Goal: Transaction & Acquisition: Purchase product/service

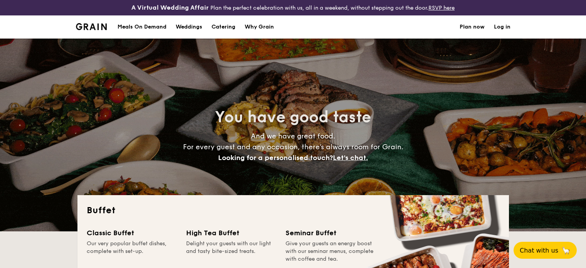
select select
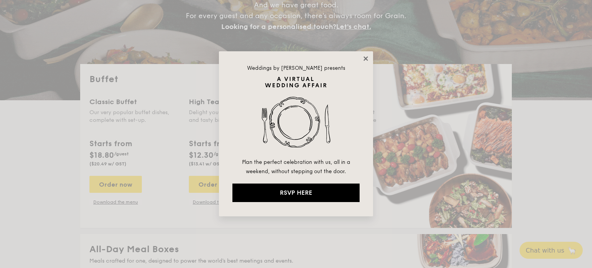
click at [365, 55] on icon at bounding box center [365, 58] width 7 height 7
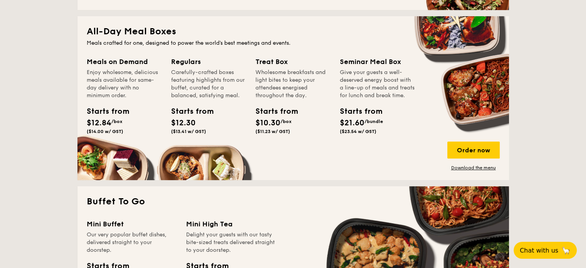
scroll to position [362, 0]
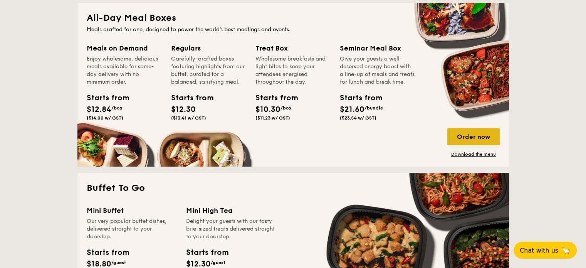
click at [473, 135] on div "Order now" at bounding box center [473, 136] width 52 height 17
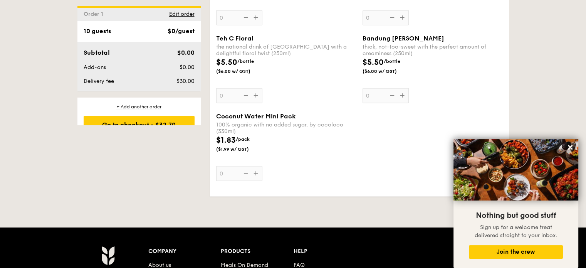
scroll to position [1580, 0]
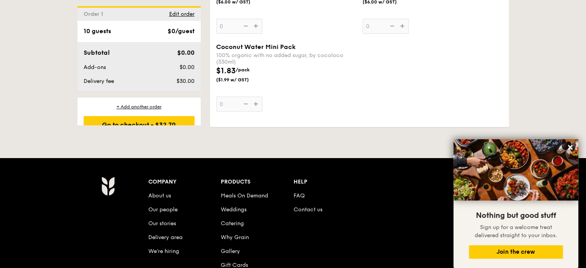
select select
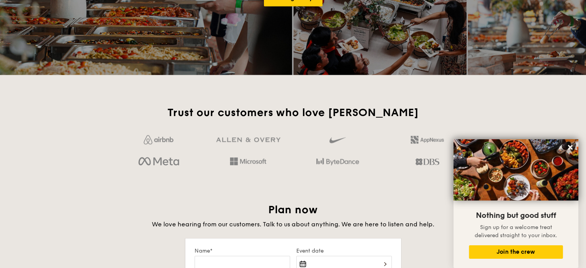
scroll to position [1242, 0]
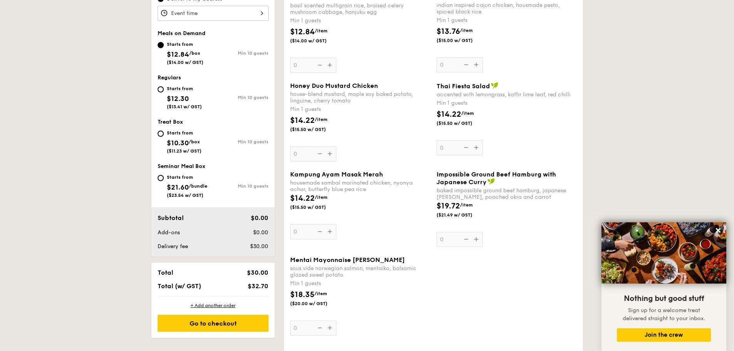
scroll to position [424, 0]
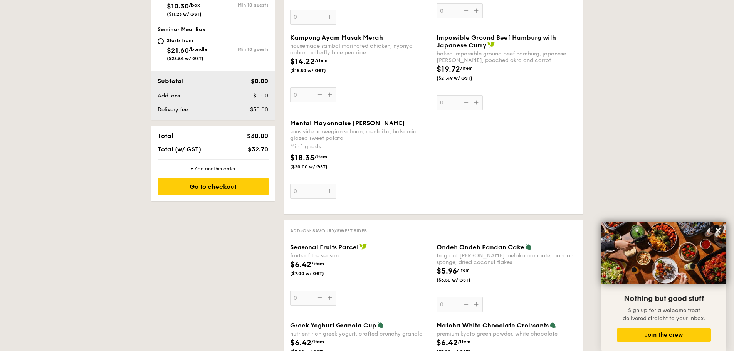
drag, startPoint x: 352, startPoint y: 116, endPoint x: 353, endPoint y: 121, distance: 4.9
click at [352, 118] on div "Kampung Ayam Masak Merah housemade sambal marinated chicken, nyonya achar, butt…" at bounding box center [433, 77] width 293 height 86
click at [353, 123] on span "Mentai Mayonnaise [PERSON_NAME]" at bounding box center [347, 122] width 115 height 7
click at [336, 184] on input "0" at bounding box center [313, 191] width 46 height 15
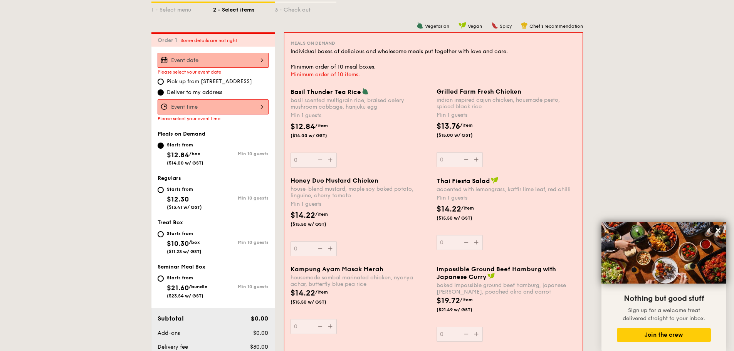
scroll to position [183, 0]
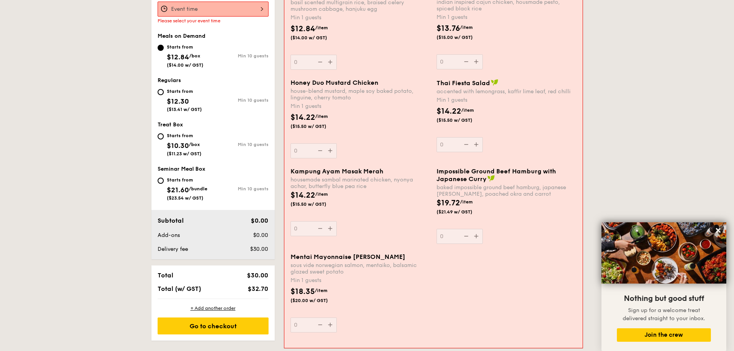
click at [333, 323] on div "Mentai Mayonnaise Aburi Salmon sous vide norwegian salmon, mentaiko, balsamic g…" at bounding box center [361, 292] width 140 height 79
click at [333, 323] on input "0" at bounding box center [314, 325] width 46 height 15
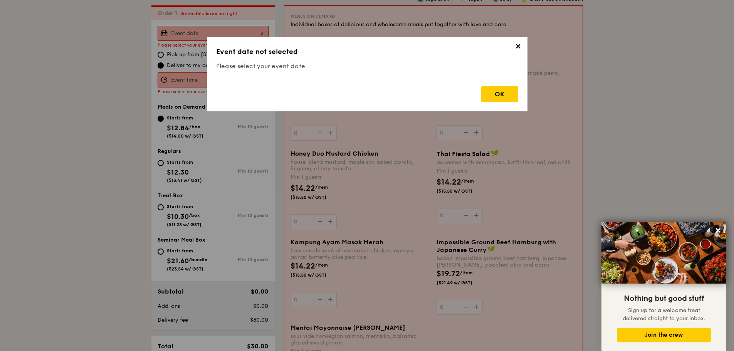
scroll to position [221, 0]
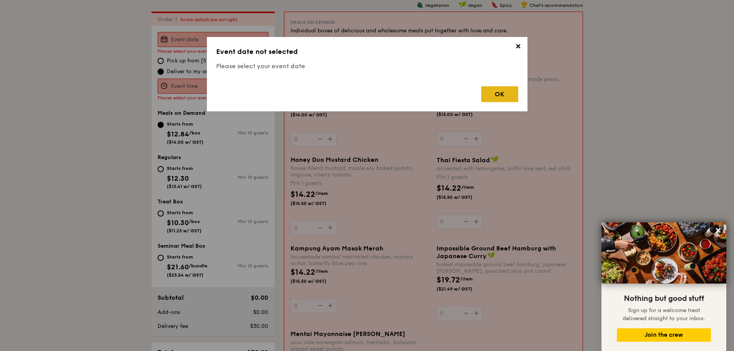
click at [506, 101] on div "OK" at bounding box center [499, 94] width 37 height 16
